Goal: Navigation & Orientation: Go to known website

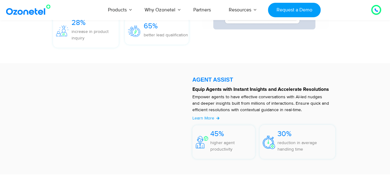
scroll to position [770, 0]
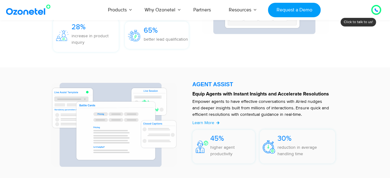
click at [372, 10] on div at bounding box center [376, 10] width 10 height 10
click at [34, 12] on img at bounding box center [30, 9] width 50 height 11
